Goal: Information Seeking & Learning: Find specific fact

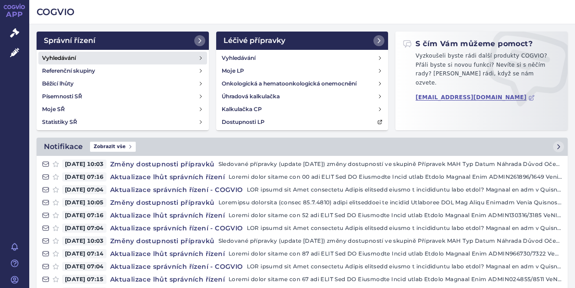
click at [58, 57] on h4 "Vyhledávání" at bounding box center [59, 57] width 34 height 9
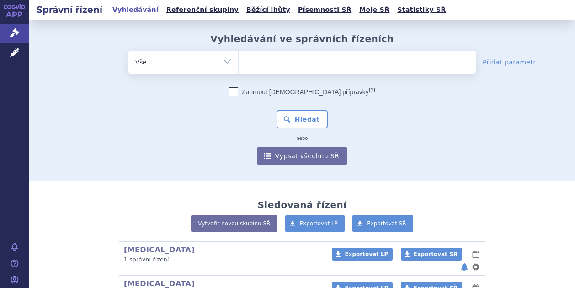
click at [257, 65] on ul at bounding box center [356, 60] width 237 height 19
click at [238, 65] on select at bounding box center [238, 61] width 0 height 23
type input "le"
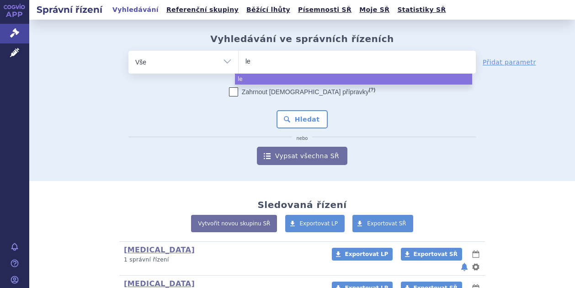
type input "leq"
type input "leqv"
type input "leqvi"
type input "leqvio"
select select "leqvio"
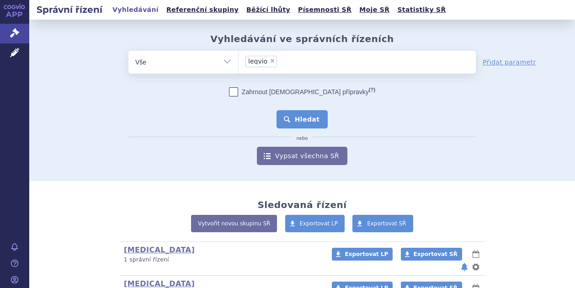
click at [301, 121] on button "Hledat" at bounding box center [302, 119] width 52 height 18
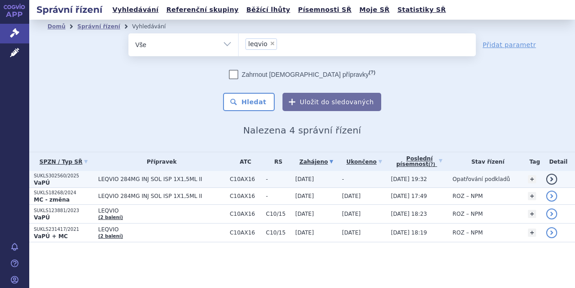
click at [56, 176] on p "SUKLS302560/2025" at bounding box center [64, 176] width 60 height 6
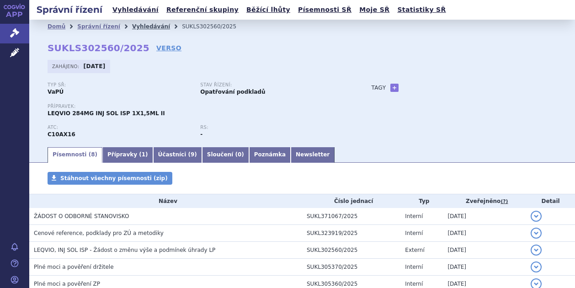
click at [132, 23] on link "Vyhledávání" at bounding box center [151, 26] width 38 height 6
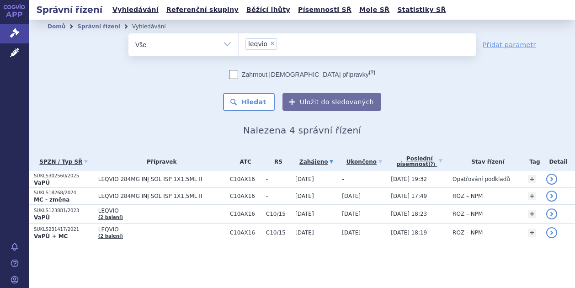
click at [288, 46] on ul "× leqvio" at bounding box center [356, 43] width 237 height 20
click at [238, 46] on select "leqvio" at bounding box center [238, 44] width 0 height 23
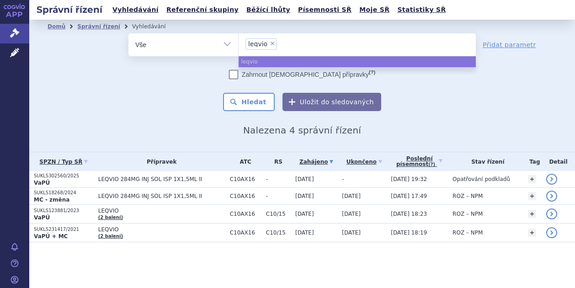
select select
type input "leqvio"
type input "l"
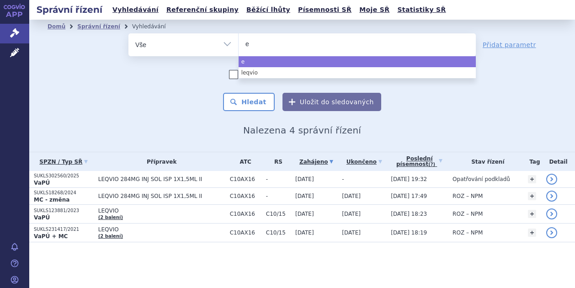
type input "en"
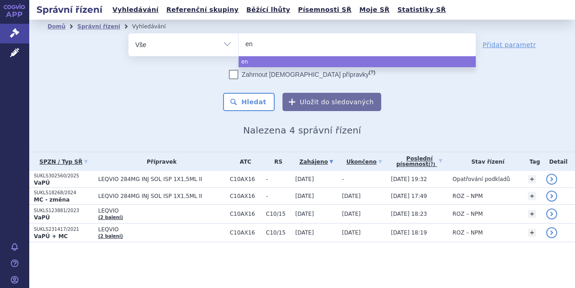
type input "ent"
type input "entr"
type input "entre"
type input "entres"
type input "entresto"
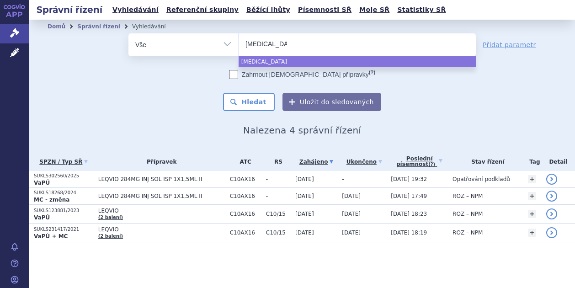
select select "entresto"
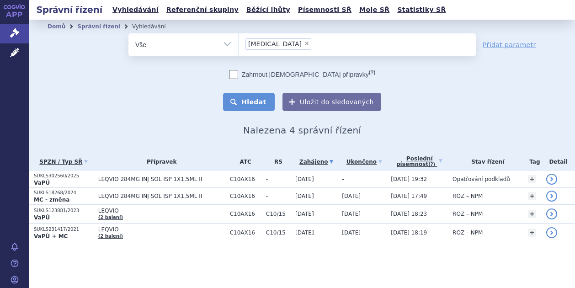
click at [260, 102] on button "Hledat" at bounding box center [249, 102] width 52 height 18
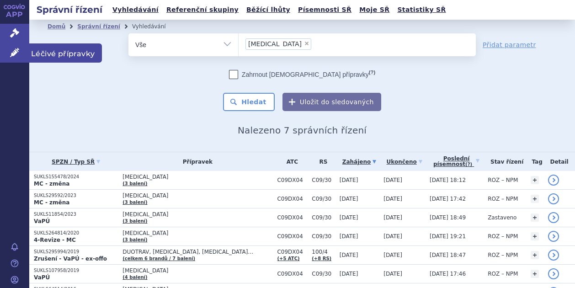
click at [48, 53] on span "Léčivé přípravky" at bounding box center [65, 52] width 73 height 19
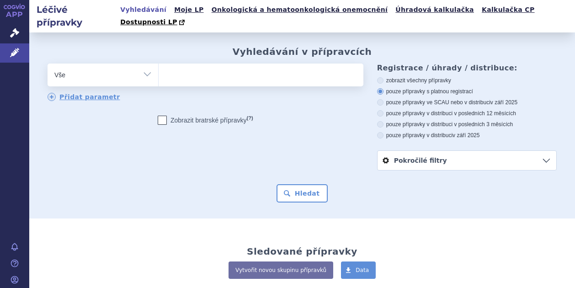
click at [180, 64] on ul at bounding box center [260, 73] width 202 height 19
click at [159, 63] on select at bounding box center [158, 74] width 0 height 23
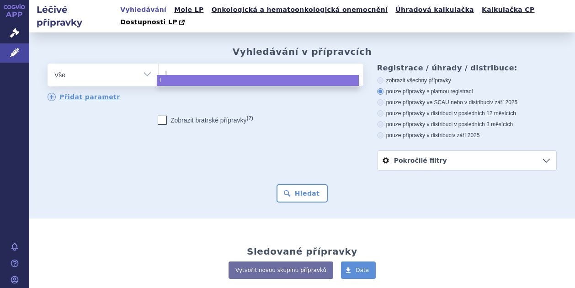
type input "le"
type input "leq"
type input "leqv"
type input "leqvio"
select select "leqvio"
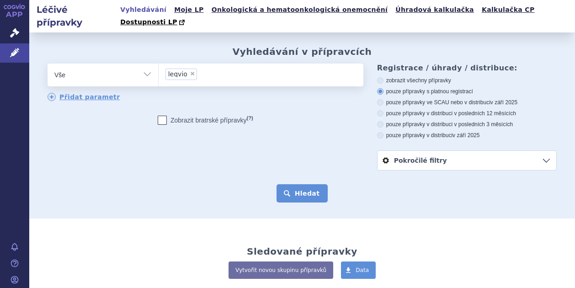
click at [293, 184] on button "Hledat" at bounding box center [302, 193] width 52 height 18
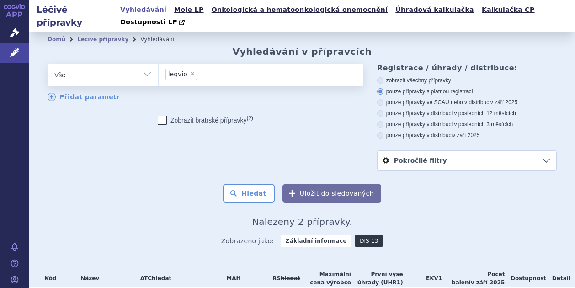
click at [358, 234] on link "DIS-13" at bounding box center [368, 240] width 27 height 13
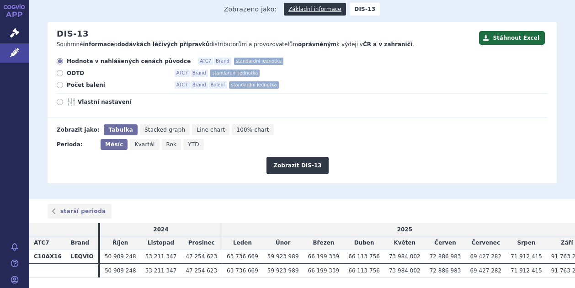
scroll to position [103, 0]
